Goal: Transaction & Acquisition: Book appointment/travel/reservation

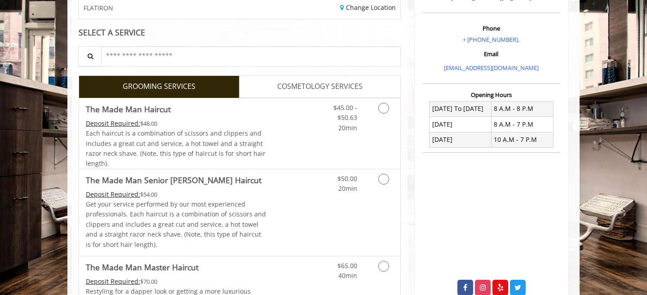
scroll to position [172, 0]
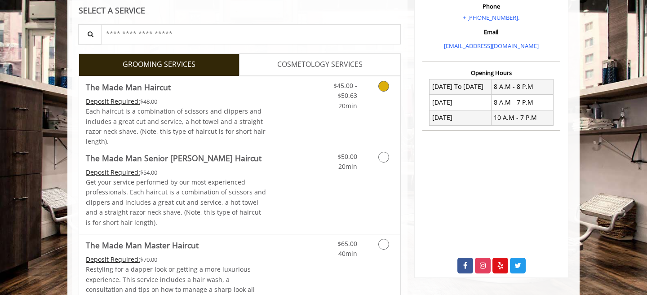
click at [262, 108] on div "Each haircut is a combination of scissors and clippers and includes a great cut…" at bounding box center [176, 126] width 181 height 40
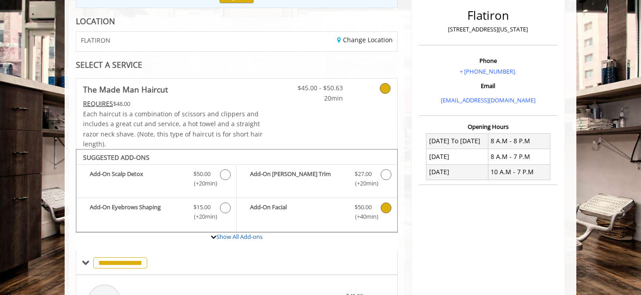
scroll to position [154, 0]
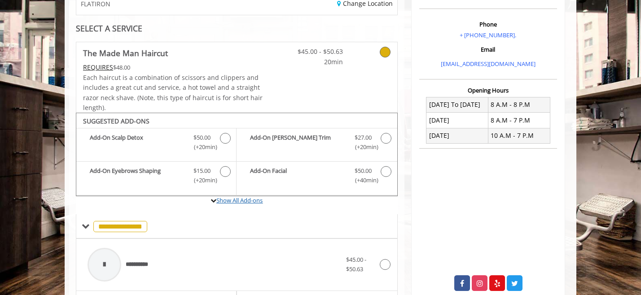
click at [220, 203] on link "Show All Add-ons" at bounding box center [239, 200] width 46 height 8
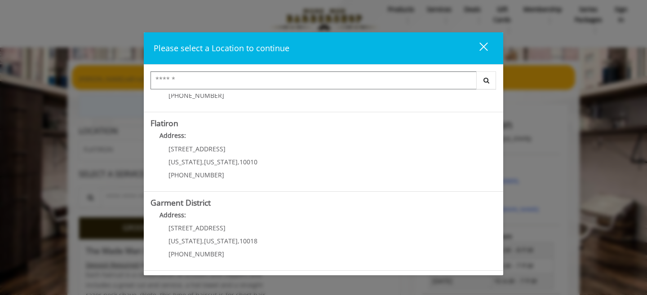
scroll to position [9, 0]
click at [205, 135] on "Address:" at bounding box center [323, 138] width 346 height 14
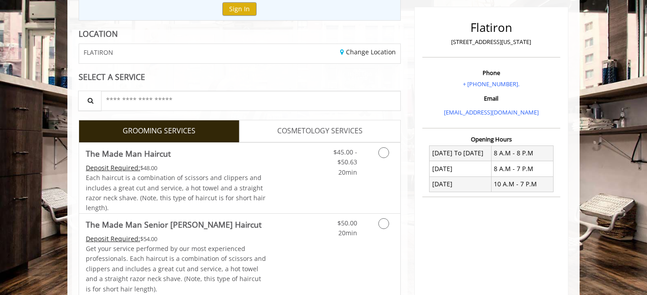
scroll to position [106, 0]
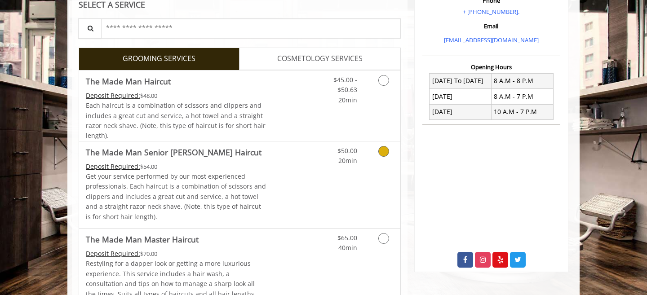
click at [236, 178] on p "Get your service performed by our most experienced professionals. Each haircut …" at bounding box center [176, 197] width 181 height 50
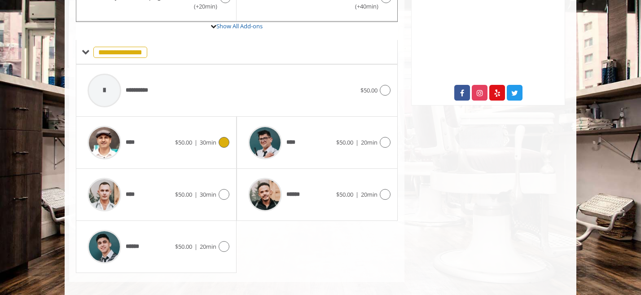
scroll to position [345, 0]
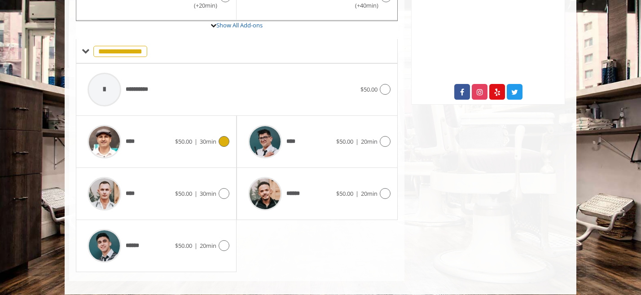
click at [226, 143] on icon at bounding box center [224, 141] width 11 height 11
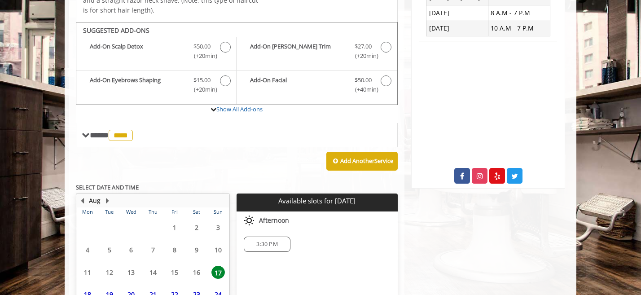
scroll to position [343, 0]
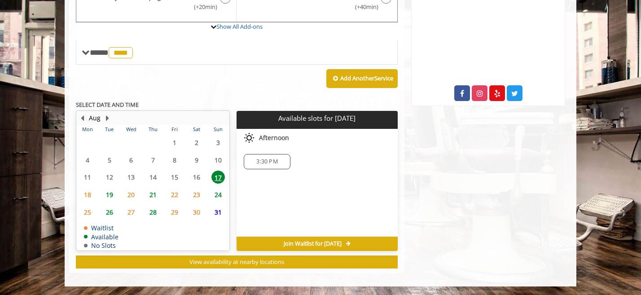
click at [88, 192] on span "18" at bounding box center [87, 194] width 13 height 13
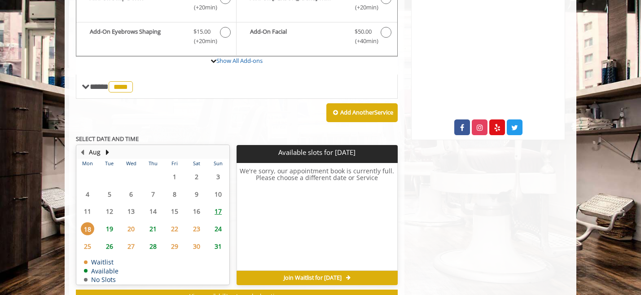
scroll to position [315, 0]
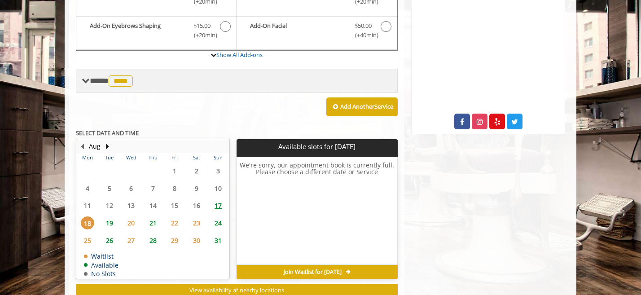
click at [125, 81] on span "****" at bounding box center [121, 80] width 24 height 11
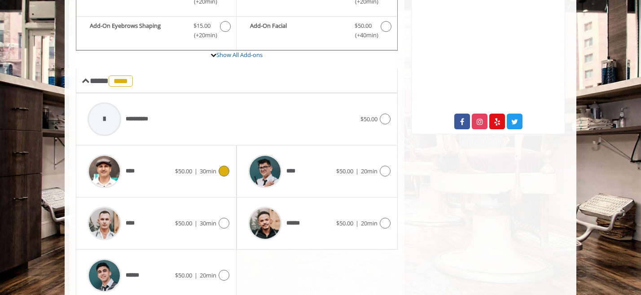
click at [159, 131] on div "**********" at bounding box center [221, 119] width 277 height 43
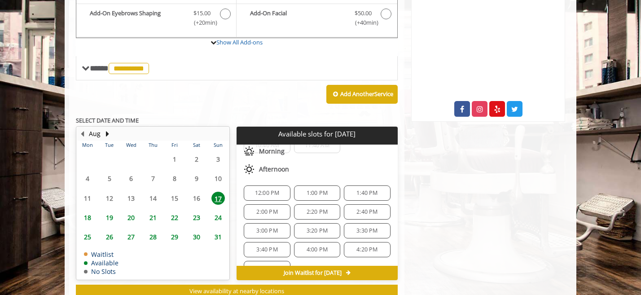
scroll to position [29, 0]
